Goal: Task Accomplishment & Management: Complete application form

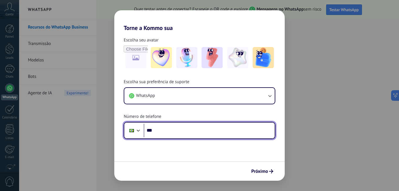
click at [164, 132] on input "***" at bounding box center [209, 131] width 131 height 14
type input "**********"
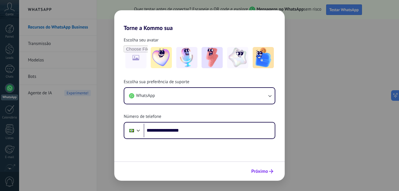
click at [255, 172] on span "Próximo" at bounding box center [260, 171] width 17 height 4
